Goal: Communication & Community: Answer question/provide support

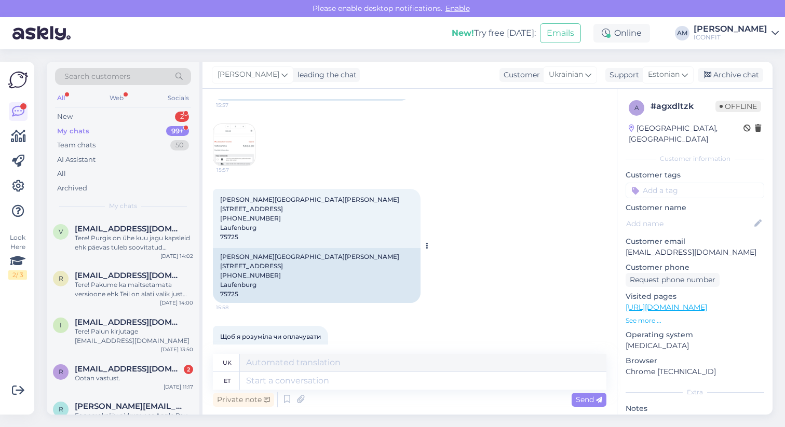
scroll to position [1243, 0]
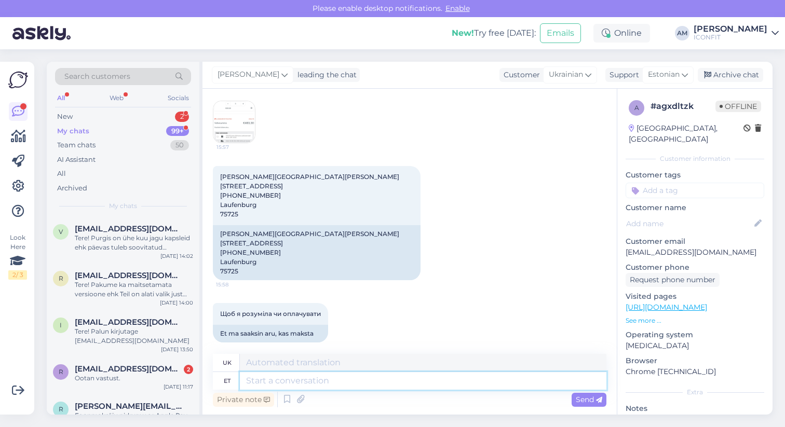
click at [282, 385] on textarea at bounding box center [423, 381] width 367 height 18
click at [138, 374] on div "Ootan vastust." at bounding box center [134, 378] width 118 height 9
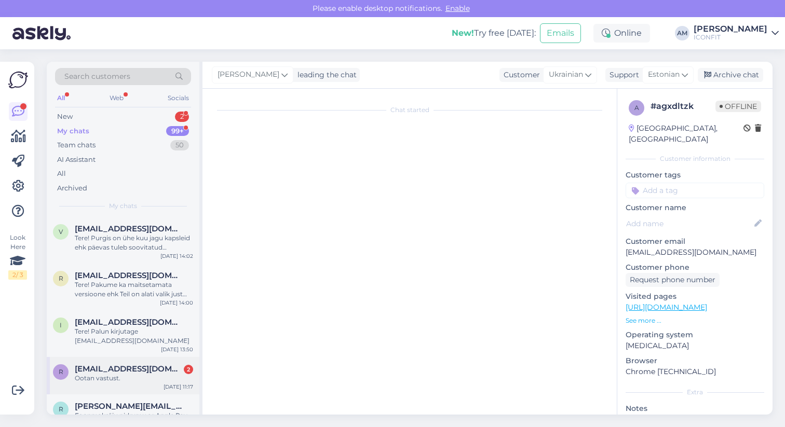
scroll to position [189, 0]
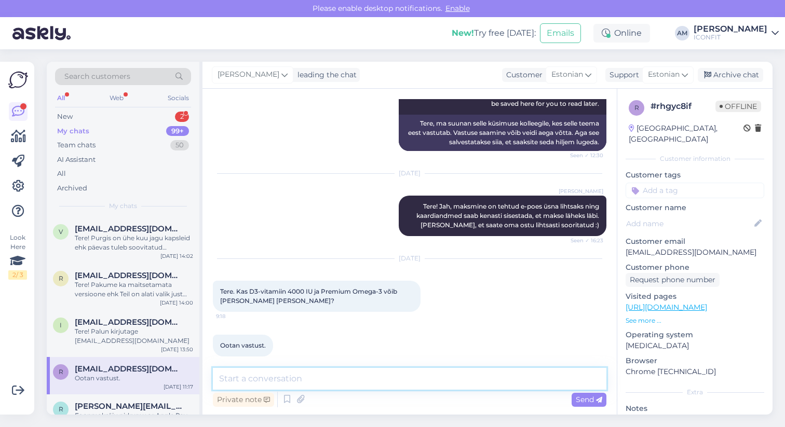
click at [300, 373] on textarea at bounding box center [410, 379] width 394 height 22
click at [222, 381] on textarea "tere!" at bounding box center [410, 379] width 394 height 22
click at [242, 378] on textarea "Tere!" at bounding box center [410, 379] width 394 height 22
type textarea "Tere! Jah võib."
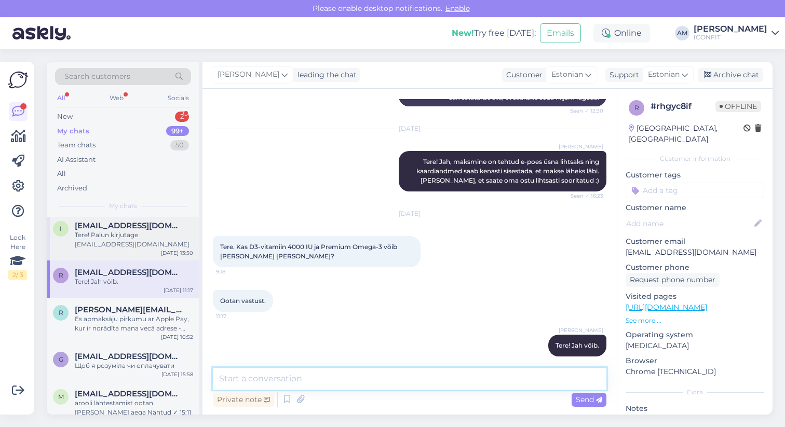
scroll to position [0, 0]
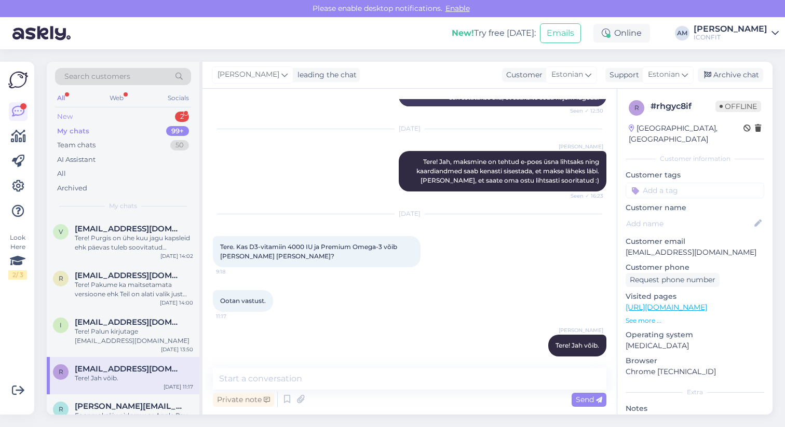
click at [131, 113] on div "New 2" at bounding box center [123, 117] width 136 height 15
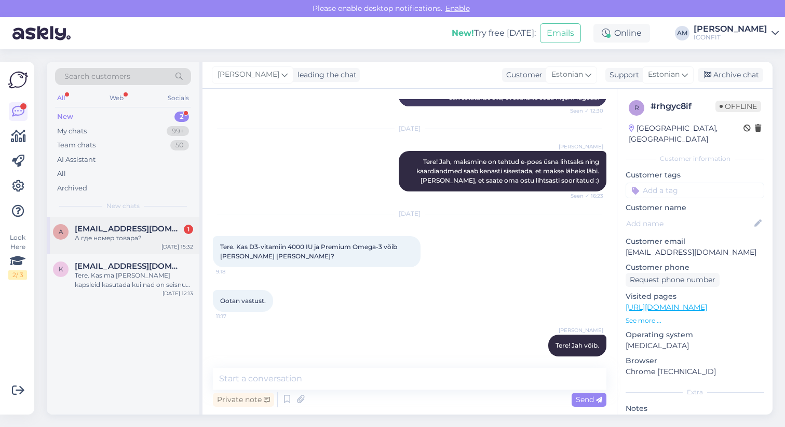
click at [125, 243] on div "А где номер товара?" at bounding box center [134, 238] width 118 height 9
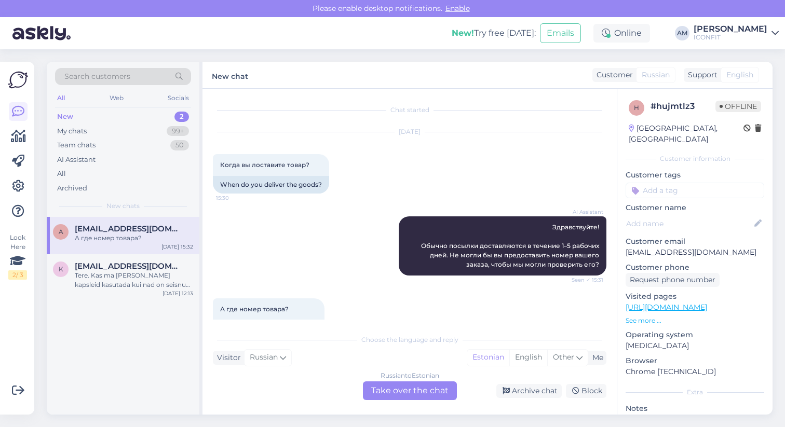
scroll to position [30, 0]
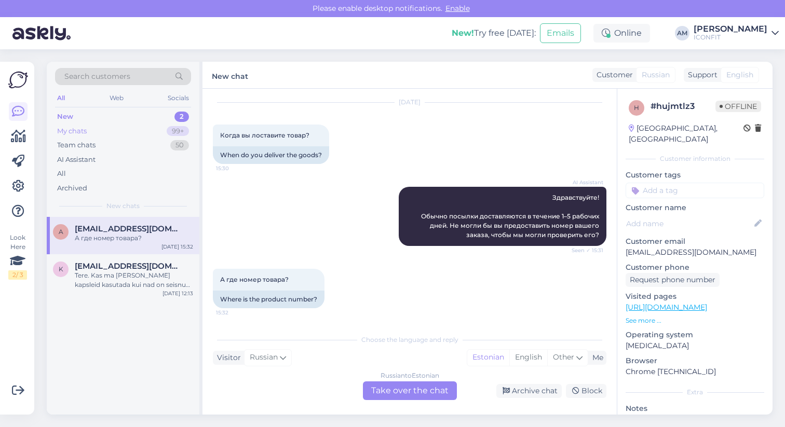
click at [102, 130] on div "My chats 99+" at bounding box center [123, 131] width 136 height 15
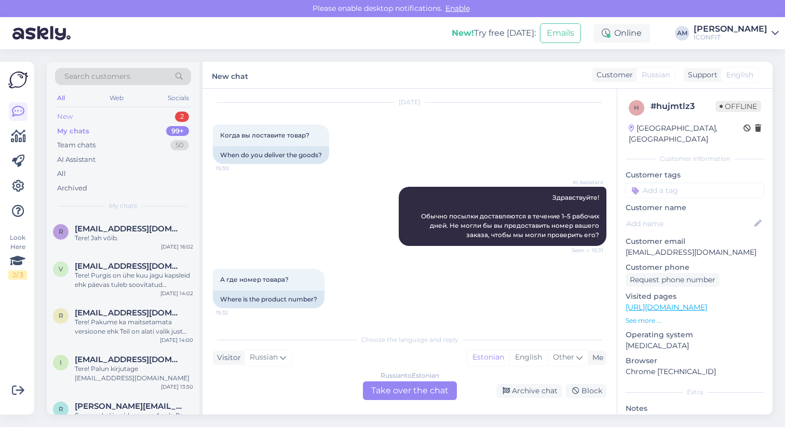
click at [116, 115] on div "New 2" at bounding box center [123, 117] width 136 height 15
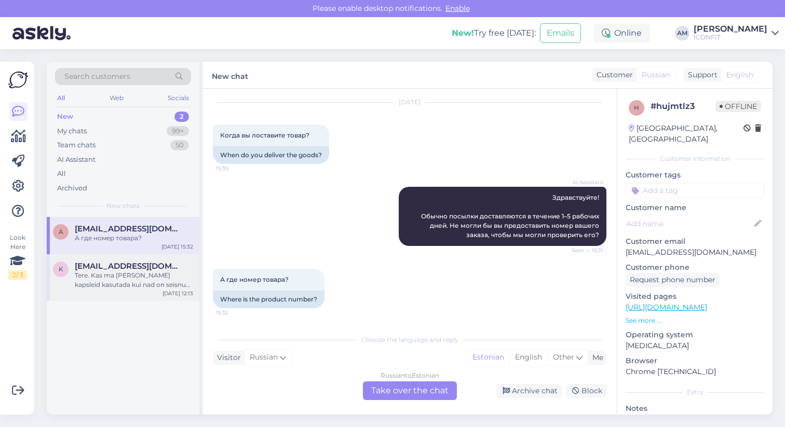
click at [104, 272] on div "Tere. Kas ma [PERSON_NAME] kapsleid kasutada kui nad on seisnud soojas? Tänan" at bounding box center [134, 280] width 118 height 19
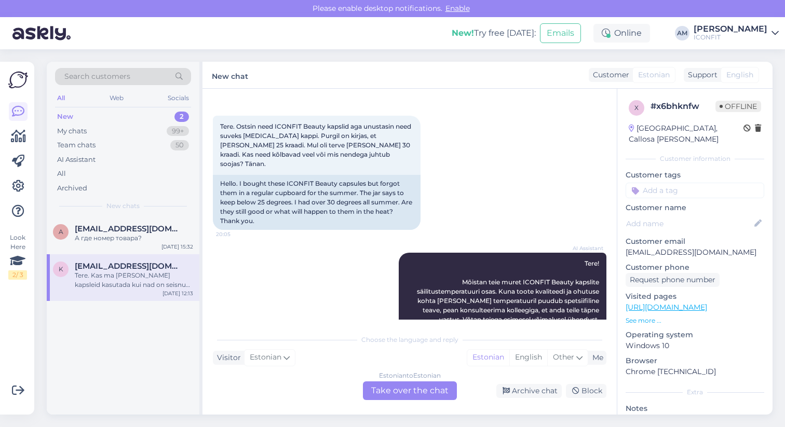
scroll to position [18, 0]
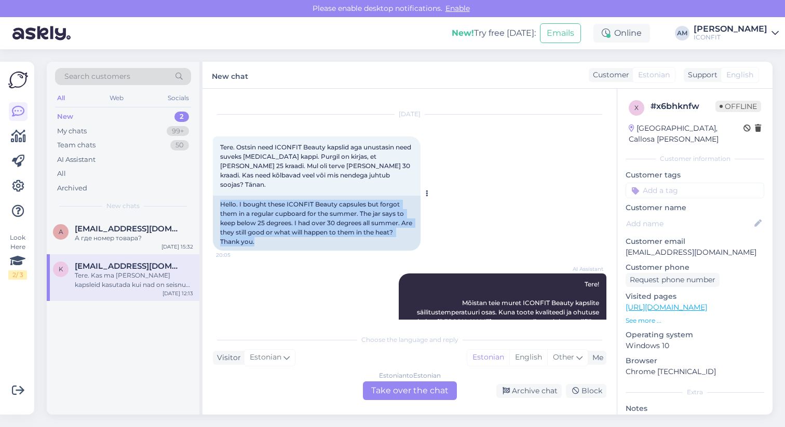
drag, startPoint x: 261, startPoint y: 230, endPoint x: 218, endPoint y: 195, distance: 55.4
click at [218, 196] on div "Hello. I bought these ICONFIT Beauty capsules but forgot them in a regular cupb…" at bounding box center [317, 223] width 208 height 55
copy div "Hello. I bought these ICONFIT Beauty capsules but forgot them in a regular cupb…"
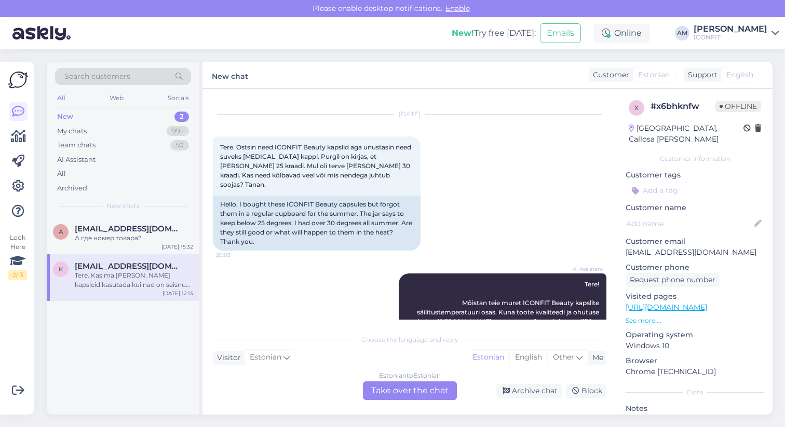
click at [379, 393] on div "Estonian to Estonian Take over the chat" at bounding box center [410, 391] width 94 height 19
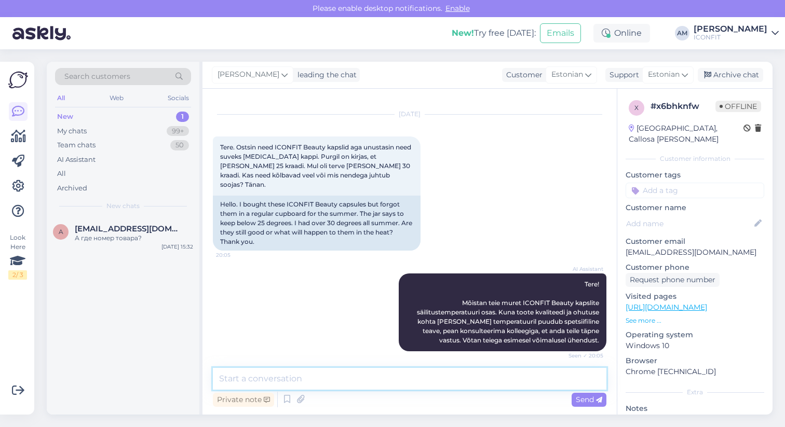
click at [307, 380] on textarea at bounding box center [410, 379] width 394 height 22
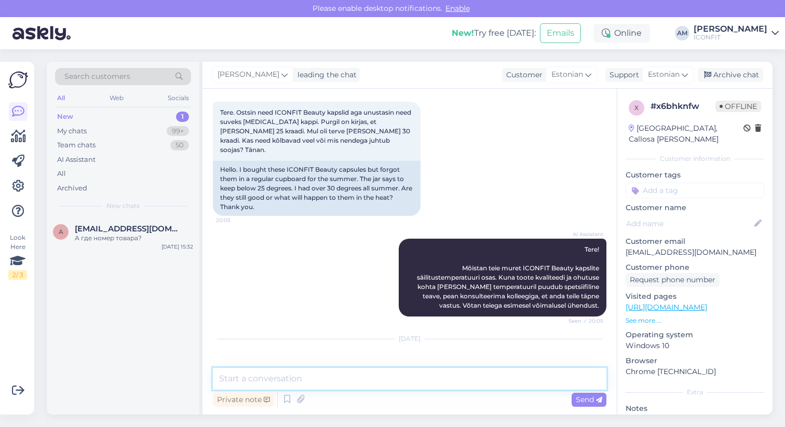
scroll to position [115, 0]
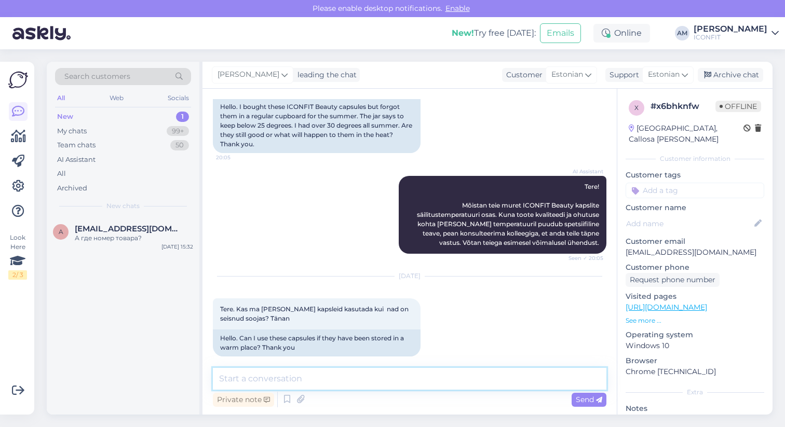
click at [272, 380] on textarea at bounding box center [410, 379] width 394 height 22
paste textarea "Tere! Kui kapsleid on hoitud üle 30 °C, siis need ei muutu ohtlikuks, kuid võiv…"
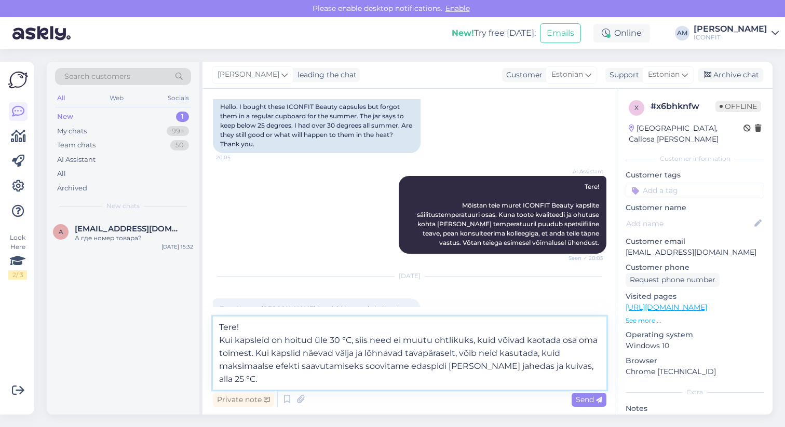
click at [218, 339] on textarea "Tere! Kui kapsleid on hoitud üle 30 °C, siis need ei muutu ohtlikuks, kuid võiv…" at bounding box center [410, 353] width 394 height 73
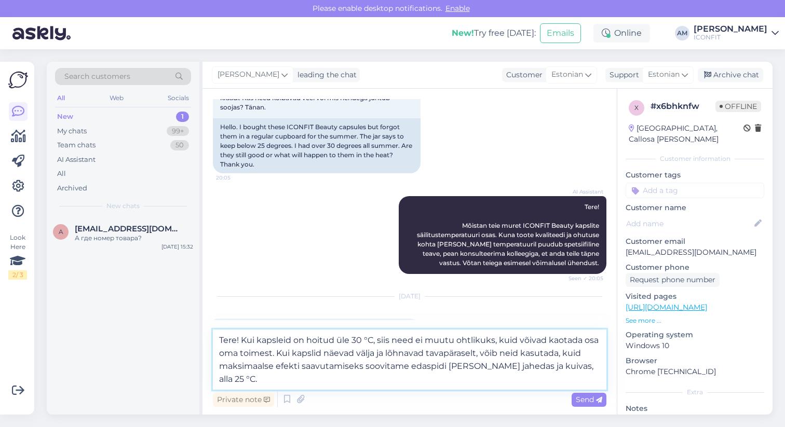
scroll to position [154, 0]
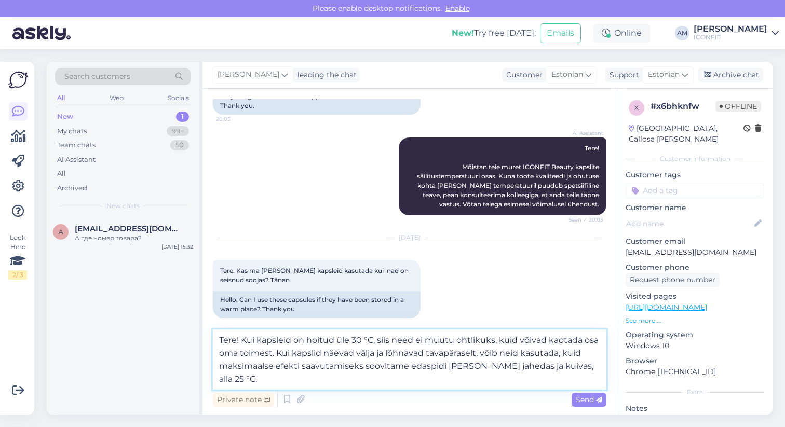
click at [372, 340] on textarea "Tere! Kui kapsleid on hoitud üle 30 °C, siis need ei muutu ohtlikuks, kuid võiv…" at bounding box center [410, 360] width 394 height 60
click at [363, 342] on textarea "Tere! Kui kapsleid on hoitud üle 30 °C keskkonnas, siis need ei muutu ohtlikuks…" at bounding box center [410, 360] width 394 height 60
click at [341, 368] on textarea "Tere! Kui kapsleid on hoitud üle 30°C keskkonnas, siis need ei muutu ohtlikuks,…" at bounding box center [410, 360] width 394 height 60
drag, startPoint x: 543, startPoint y: 341, endPoint x: 515, endPoint y: 342, distance: 27.5
click at [515, 342] on textarea "Tere! Kui kapsleid on hoitud üle 30°C keskkonnas, siis need ei muutu ohtlikuks,…" at bounding box center [410, 360] width 394 height 60
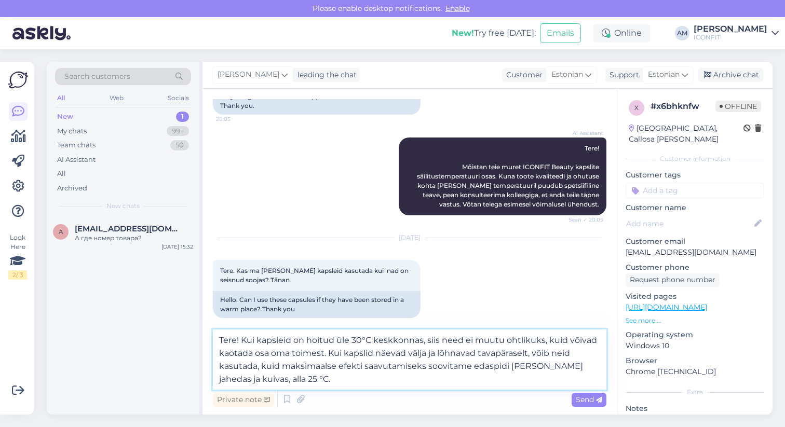
click at [532, 344] on textarea "Tere! Kui kapsleid on hoitud üle 30°C keskkonnas, siis need ei muutu ohtlikuks,…" at bounding box center [410, 360] width 394 height 60
drag, startPoint x: 568, startPoint y: 339, endPoint x: 422, endPoint y: 338, distance: 146.5
click at [422, 338] on textarea "Tere! Kui kapsleid on hoitud üle 30°C keskkonnas, siis need ei muutu ohtlikuks,…" at bounding box center [410, 360] width 394 height 60
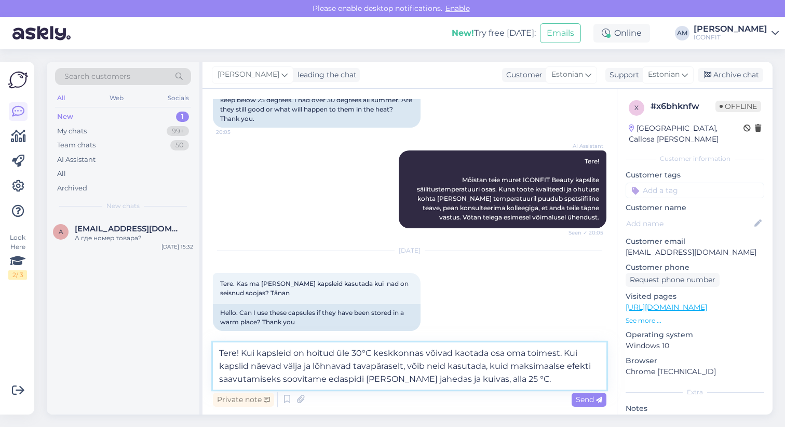
click at [452, 353] on textarea "Tere! Kui kapsleid on hoitud üle 30°C keskkonnas võivad kaotada osa oma toimest…" at bounding box center [410, 366] width 394 height 47
click at [408, 379] on textarea "Tere! Kui kapsleid on hoitud üle 30°C keskkonnas võivad nad kaotada osa oma toi…" at bounding box center [410, 366] width 394 height 47
click at [522, 381] on textarea "Tere! Kui kapsleid on hoitud üle 30°C keskkonnas võivad nad kaotada osa oma toi…" at bounding box center [410, 366] width 394 height 47
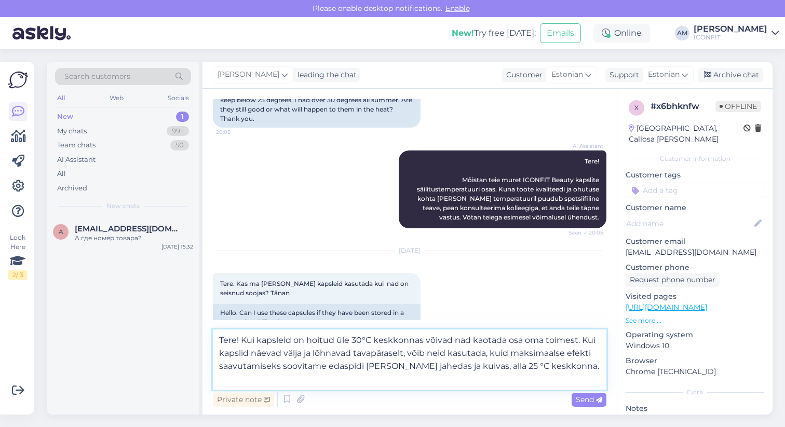
scroll to position [154, 0]
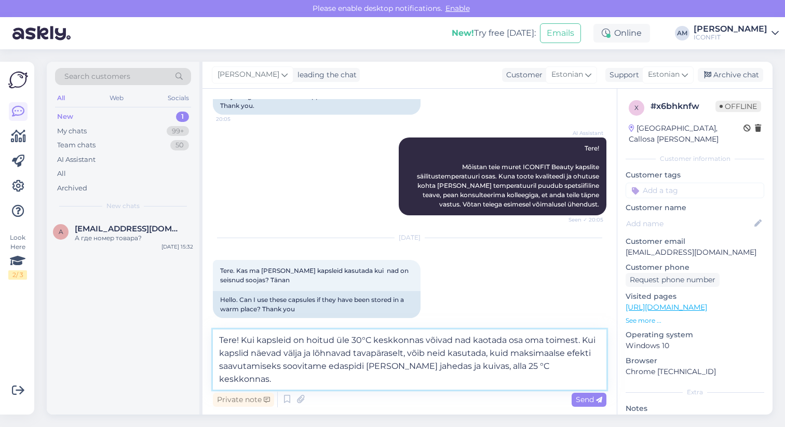
click at [513, 367] on textarea "Tere! Kui kapsleid on hoitud üle 30°C keskkonnas võivad nad kaotada osa oma toi…" at bounding box center [410, 360] width 394 height 60
click at [442, 372] on textarea "Tere! Kui kapsleid on hoitud üle 30°C keskkonnas võivad nad kaotada osa oma toi…" at bounding box center [410, 360] width 394 height 60
type textarea "Tere! Kui kapsleid on hoitud üle 30°C keskkonnas võivad nad kaotada osa oma toi…"
click at [596, 408] on div "Private note Send" at bounding box center [410, 400] width 394 height 20
click at [594, 399] on span "Send" at bounding box center [589, 399] width 26 height 9
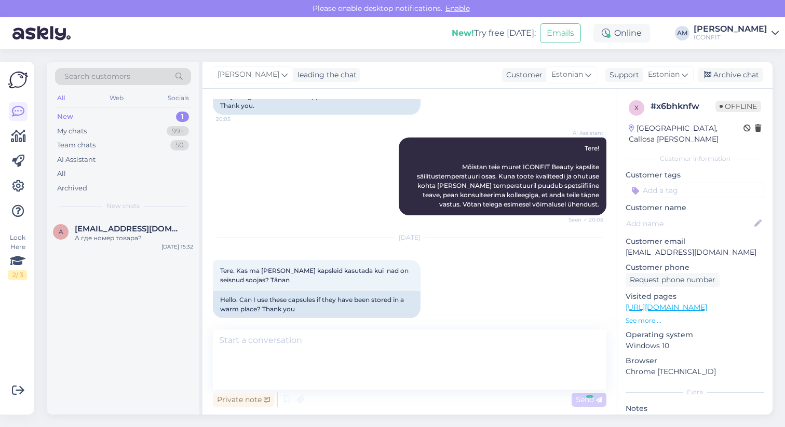
scroll to position [197, 0]
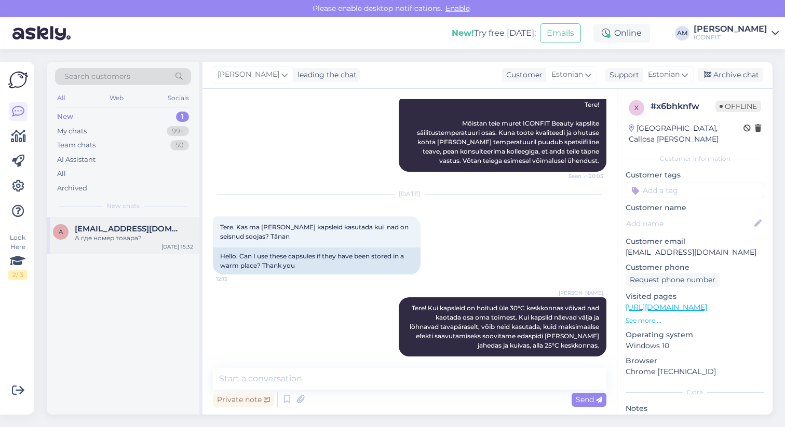
click at [109, 239] on div "А где номер товара?" at bounding box center [134, 238] width 118 height 9
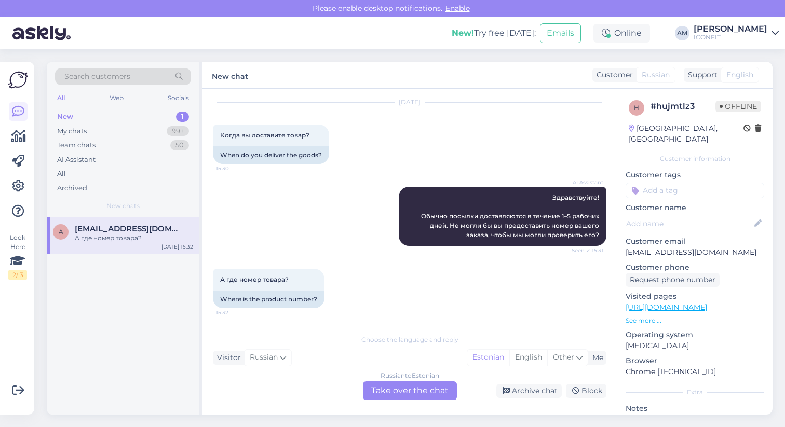
click at [108, 122] on div "New 1" at bounding box center [123, 117] width 136 height 15
click at [111, 131] on div "My chats 99+" at bounding box center [123, 131] width 136 height 15
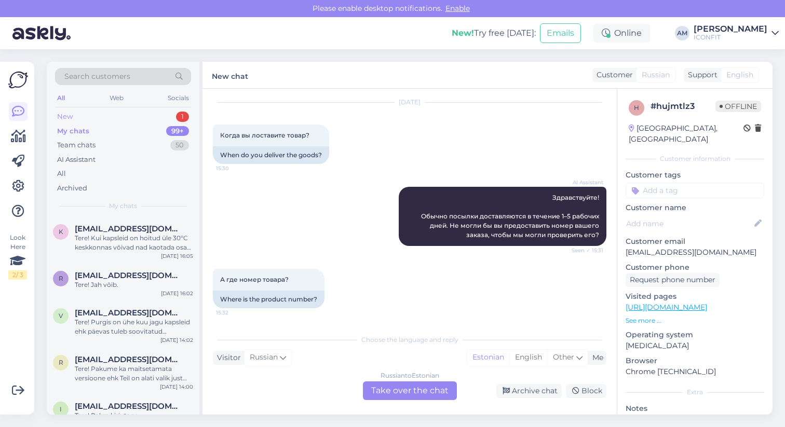
click at [119, 118] on div "New 1" at bounding box center [123, 117] width 136 height 15
